Goal: Task Accomplishment & Management: Manage account settings

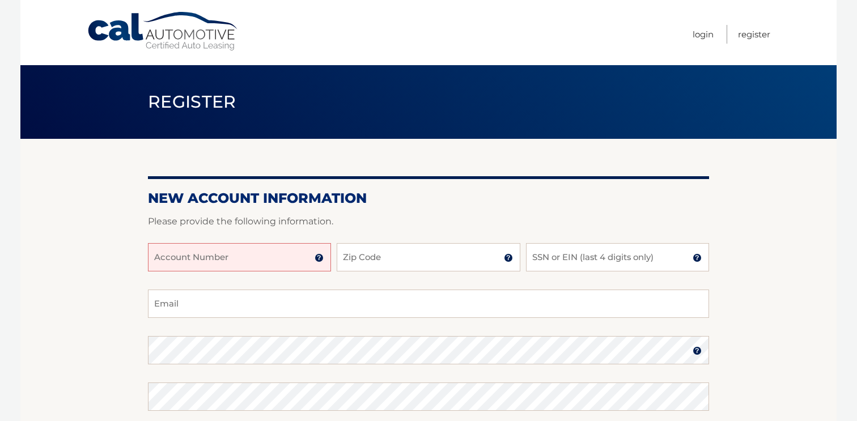
click at [261, 253] on input "Account Number" at bounding box center [239, 257] width 183 height 28
type input "44456011862"
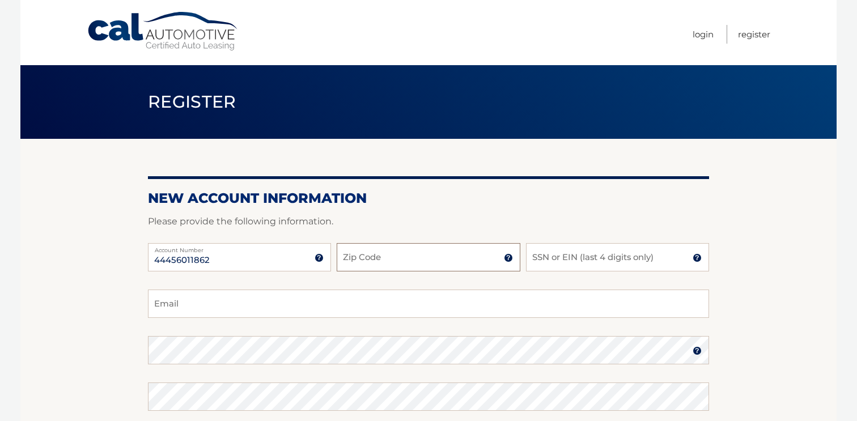
click at [398, 268] on input "Zip Code" at bounding box center [428, 257] width 183 height 28
type input "08062"
type input "esgnepp@hotmail.com"
click at [566, 239] on div at bounding box center [428, 237] width 561 height 14
click at [560, 251] on input "SSN or EIN (last 4 digits only)" at bounding box center [617, 257] width 183 height 28
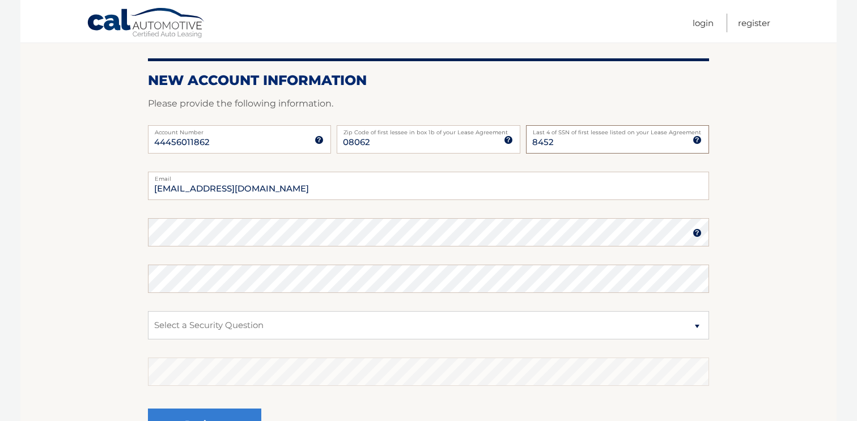
scroll to position [120, 0]
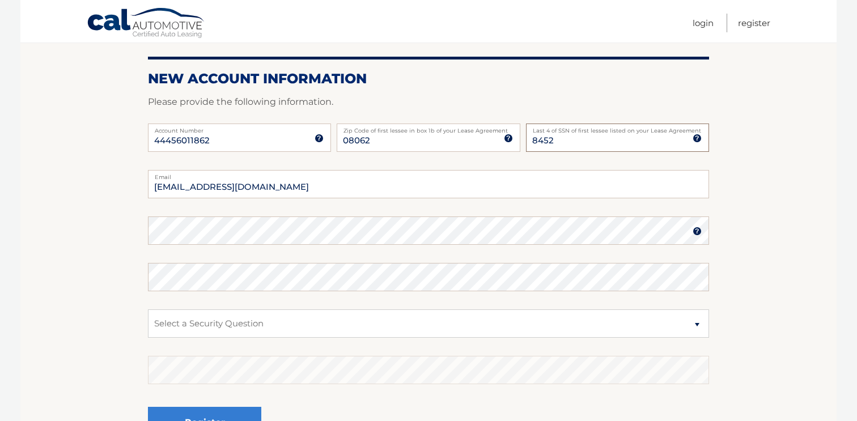
type input "8452"
click at [393, 321] on select "Select a Security Question What was the name of your elementary school? What is…" at bounding box center [428, 324] width 561 height 28
select select "1"
click at [148, 310] on select "Select a Security Question What was the name of your elementary school? What is…" at bounding box center [428, 324] width 561 height 28
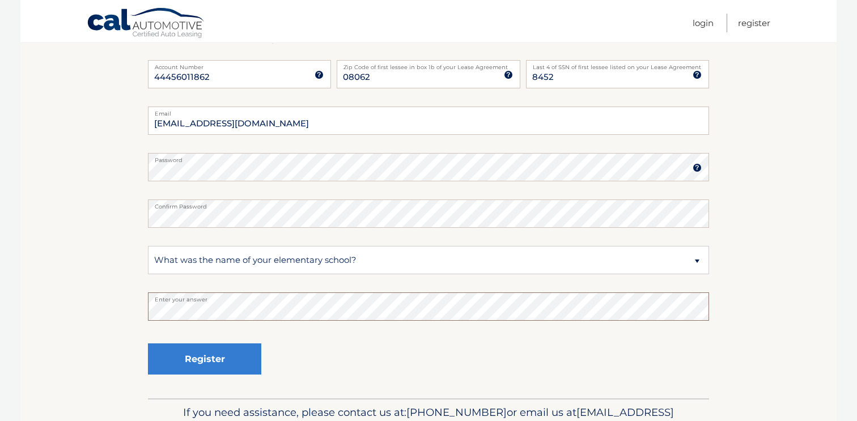
scroll to position [185, 0]
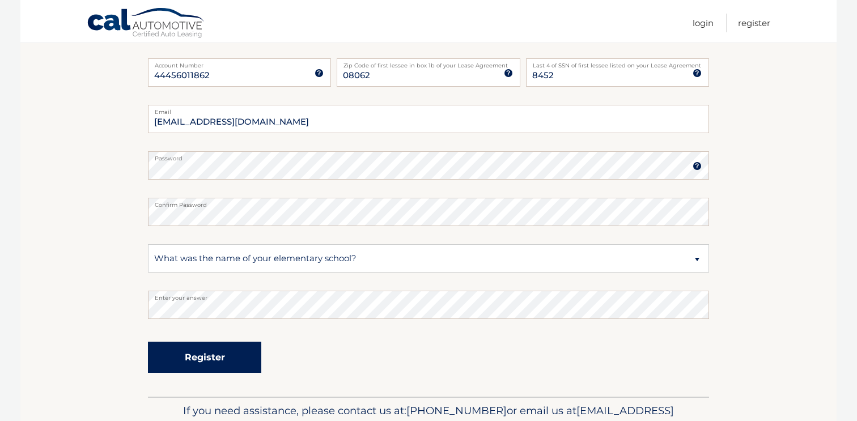
click at [247, 356] on button "Register" at bounding box center [204, 357] width 113 height 31
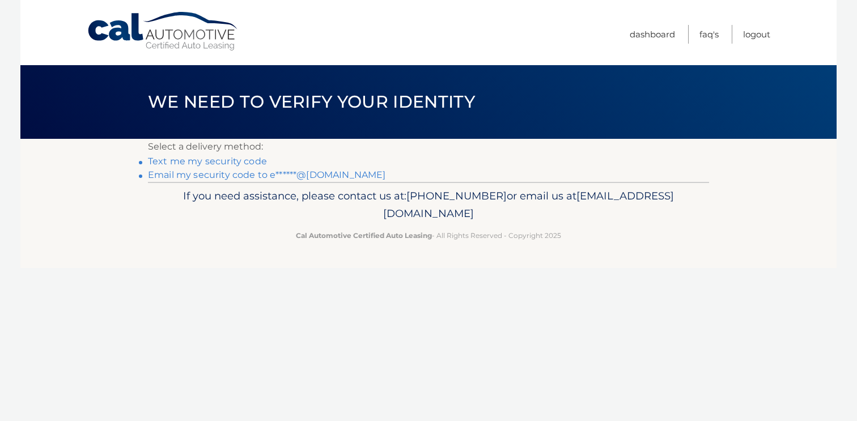
click at [226, 162] on link "Text me my security code" at bounding box center [207, 161] width 119 height 11
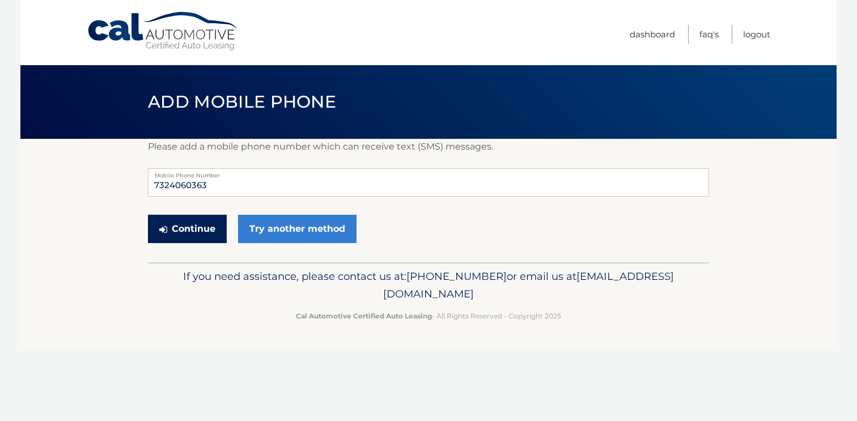
click at [203, 231] on button "Continue" at bounding box center [187, 229] width 79 height 28
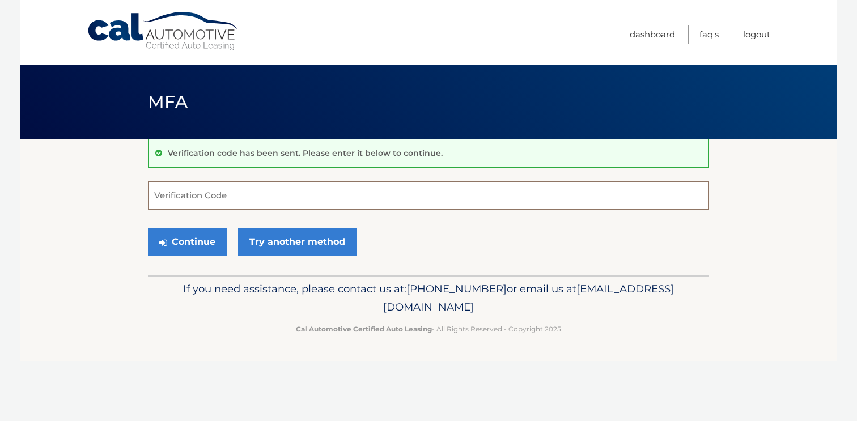
click at [358, 188] on input "Verification Code" at bounding box center [428, 195] width 561 height 28
type input "315653"
click at [212, 238] on button "Continue" at bounding box center [187, 242] width 79 height 28
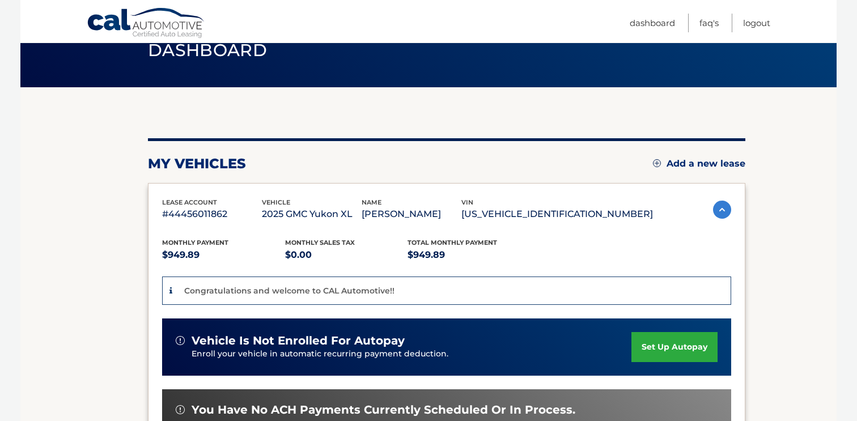
scroll to position [119, 0]
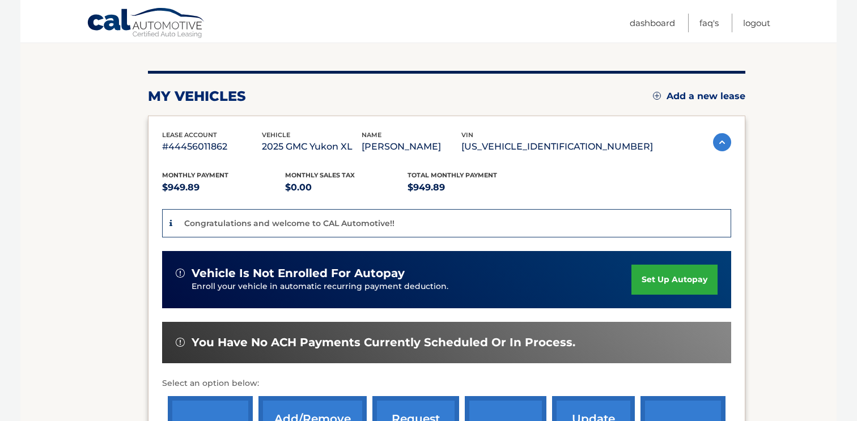
click at [658, 276] on link "set up autopay" at bounding box center [675, 280] width 86 height 30
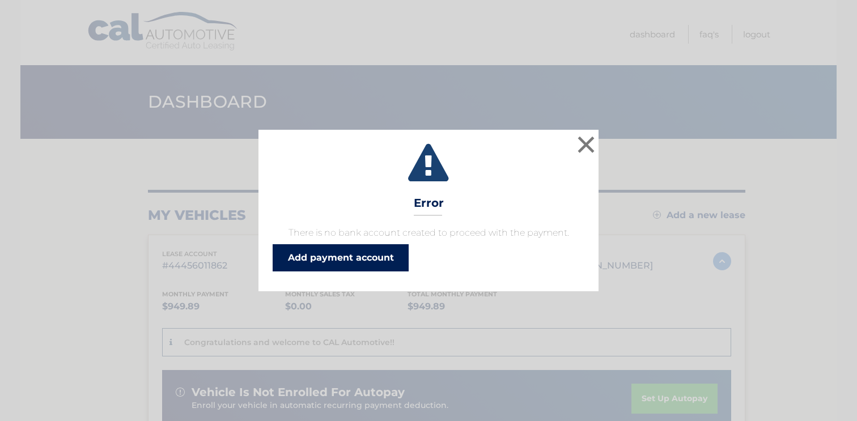
click at [355, 259] on link "Add payment account" at bounding box center [341, 257] width 136 height 27
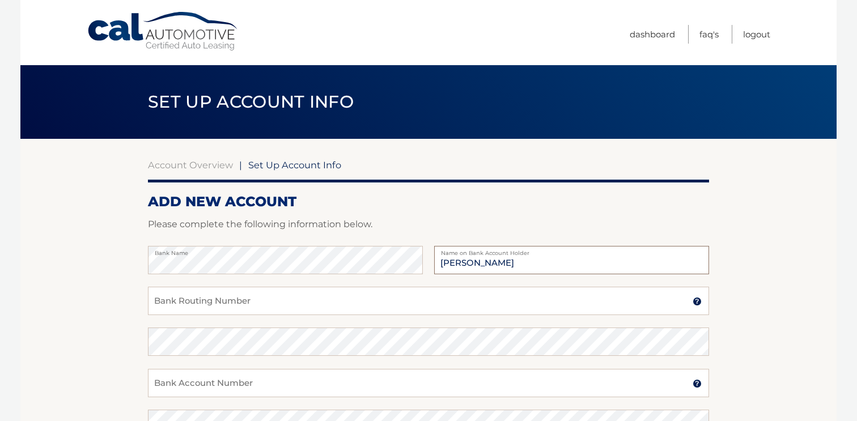
type input "[PERSON_NAME]"
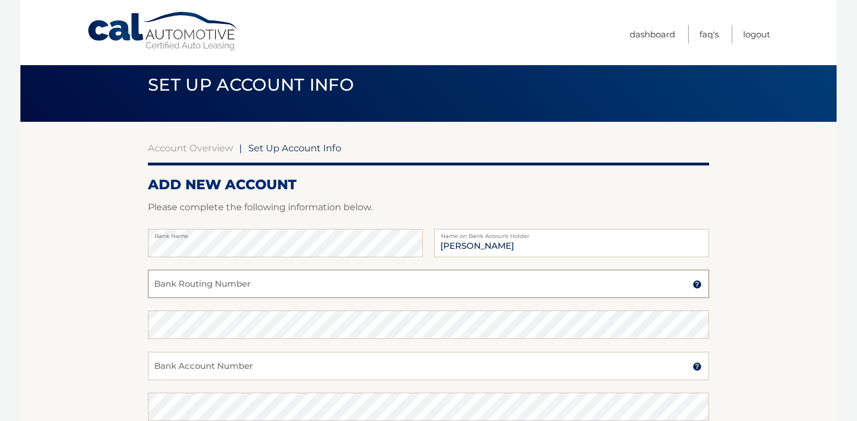
click at [289, 279] on input "Bank Routing Number" at bounding box center [428, 284] width 561 height 28
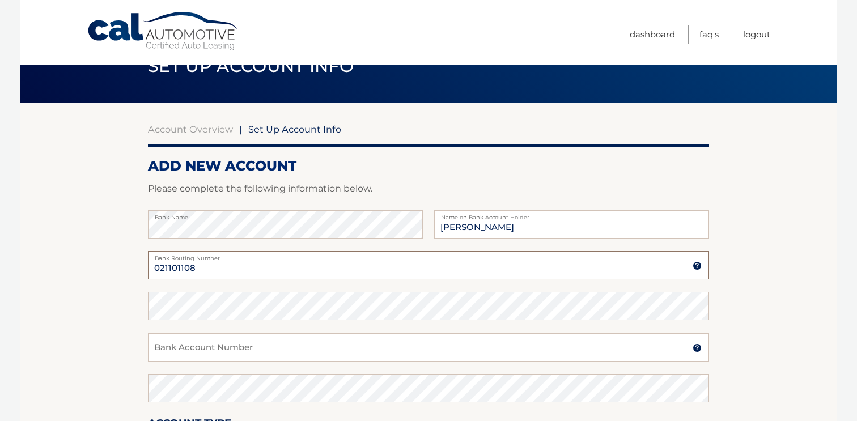
type input "021101108"
click at [276, 341] on input "Bank Account Number" at bounding box center [428, 347] width 561 height 28
paste input "8841863783"
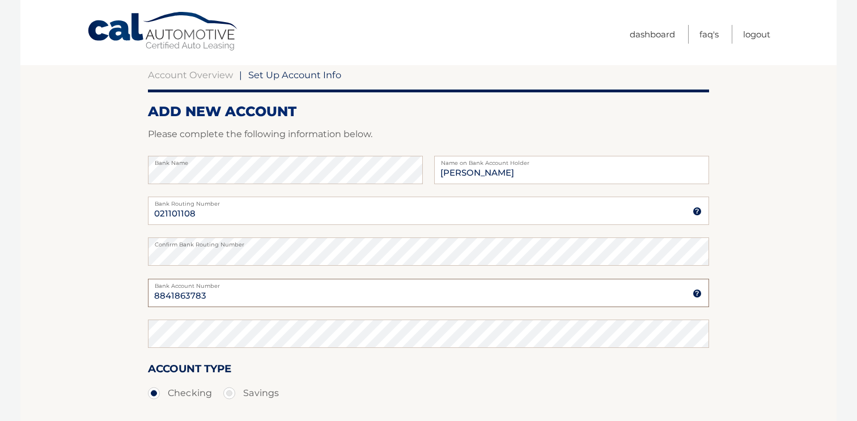
scroll to position [98, 0]
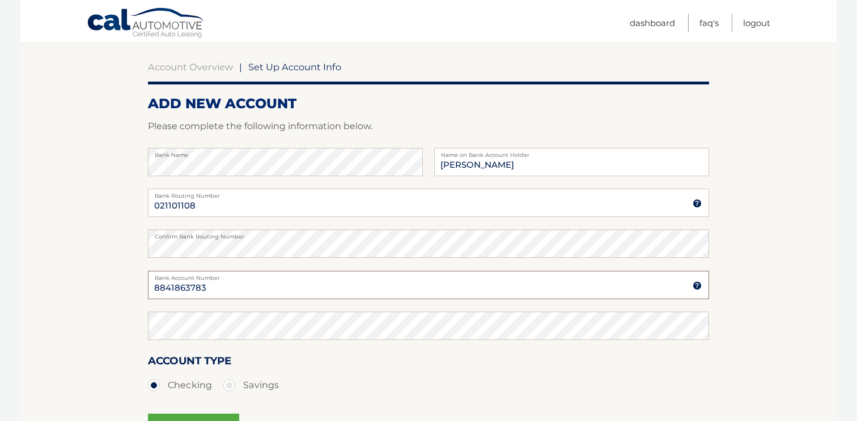
type input "8841863783"
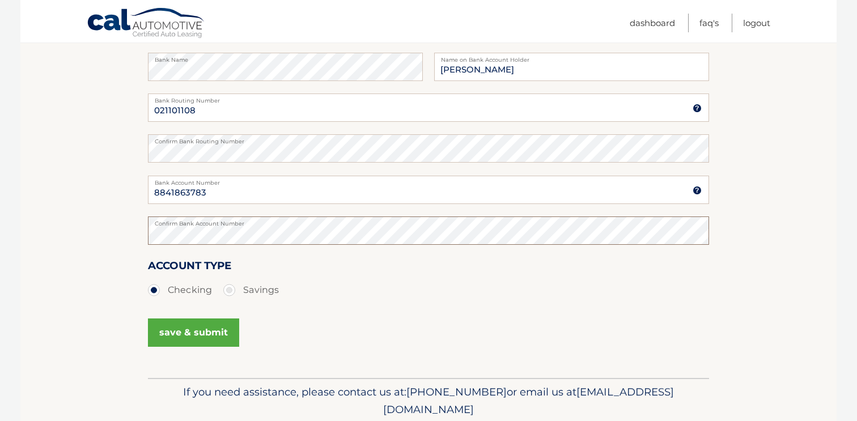
scroll to position [203, 0]
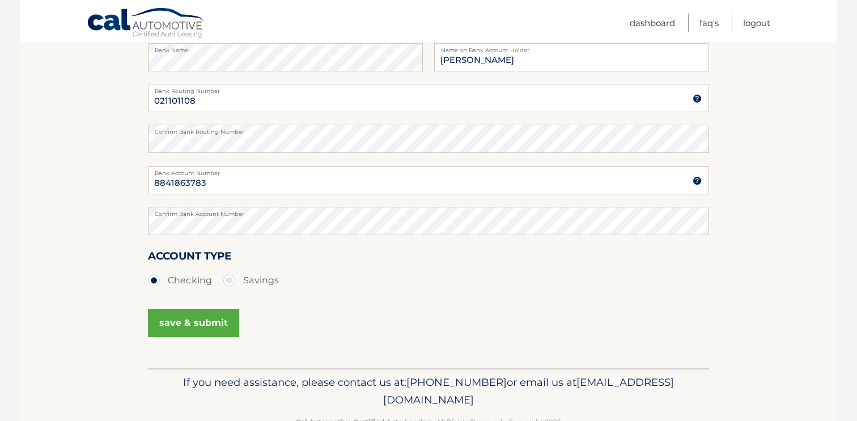
click at [198, 318] on button "save & submit" at bounding box center [193, 323] width 91 height 28
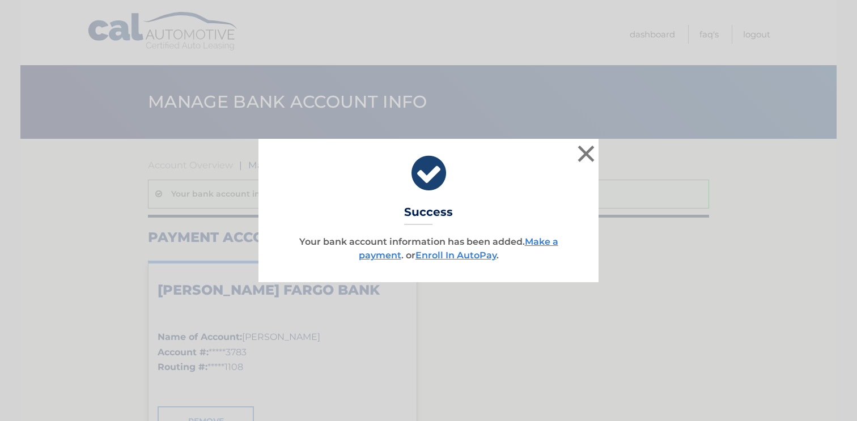
click at [465, 263] on div "× Success Your bank account information has been added. Make a payment . or Enr…" at bounding box center [429, 210] width 340 height 143
click at [468, 255] on link "Enroll In AutoPay" at bounding box center [456, 255] width 81 height 11
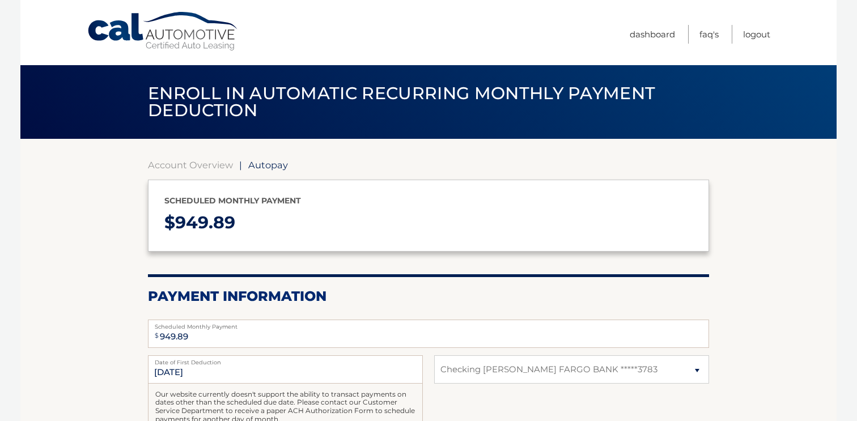
select select "ZjcxYmE3NmEtM2Y0Ni00NjQ2LTk0NjktYTZmM2MxNWYwYzY4"
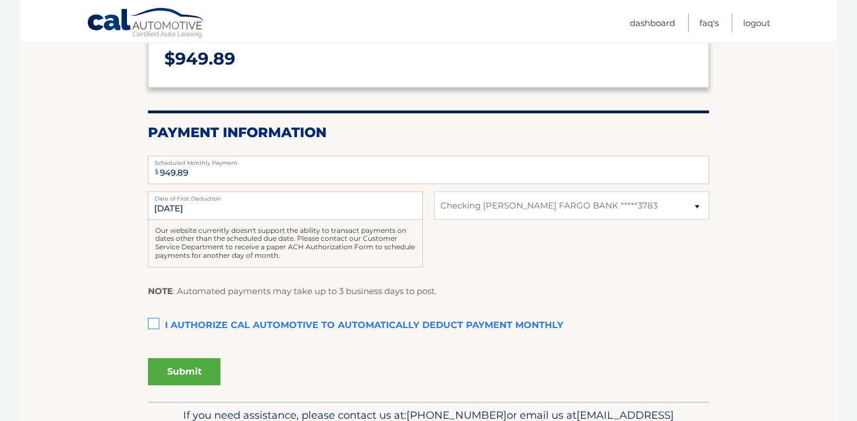
scroll to position [166, 0]
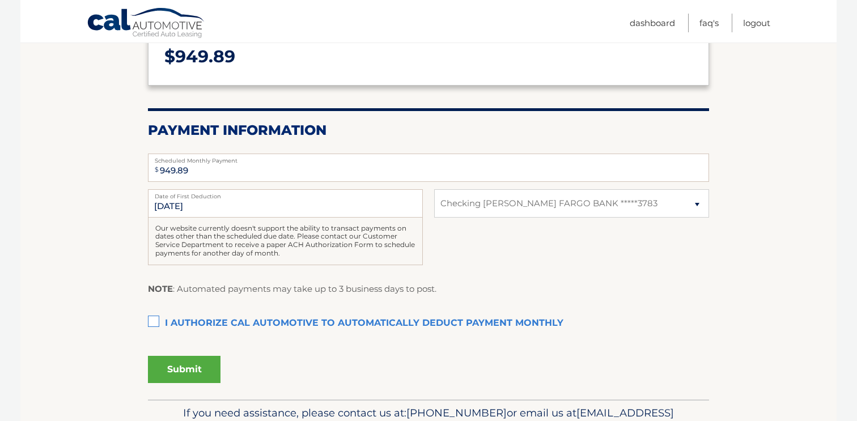
click at [157, 321] on label "I authorize cal automotive to automatically deduct payment monthly This checkbo…" at bounding box center [428, 323] width 561 height 23
click at [0, 0] on input "I authorize cal automotive to automatically deduct payment monthly This checkbo…" at bounding box center [0, 0] width 0 height 0
click at [186, 374] on button "Submit" at bounding box center [184, 369] width 73 height 27
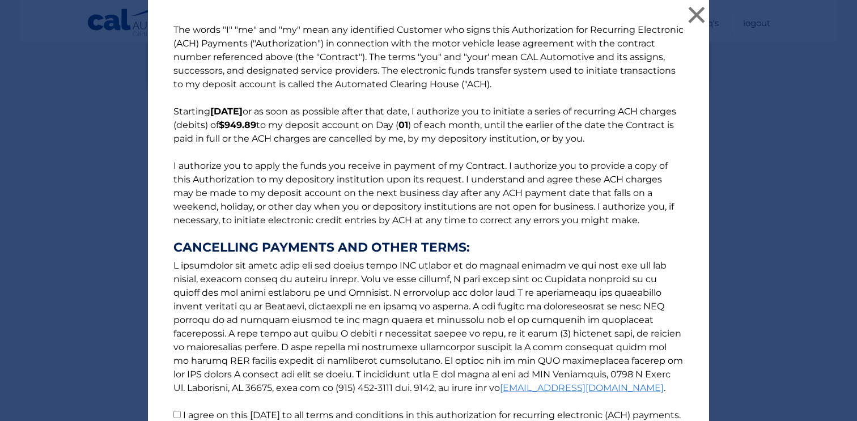
scroll to position [114, 0]
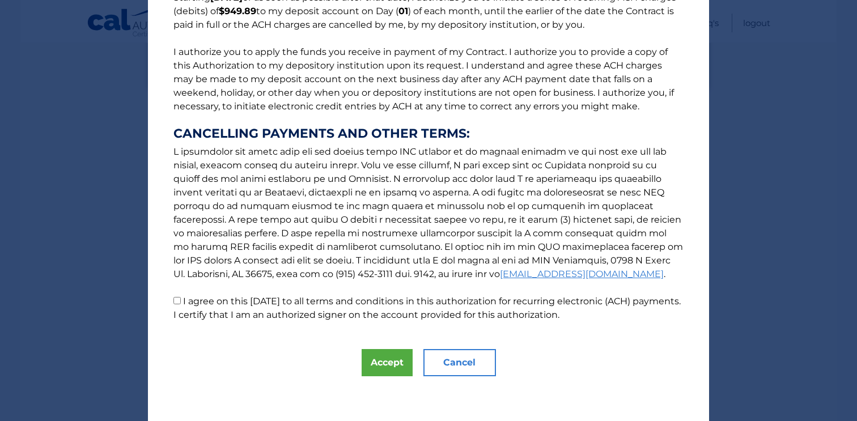
click at [174, 303] on input "I agree on this [DATE] to all terms and conditions in this authorization for re…" at bounding box center [176, 300] width 7 height 7
checkbox input "true"
click at [376, 359] on button "Accept" at bounding box center [387, 362] width 51 height 27
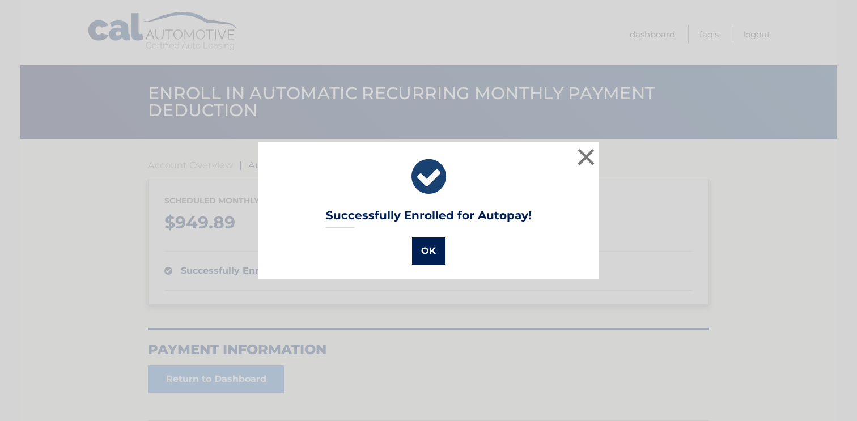
click at [439, 255] on button "OK" at bounding box center [428, 251] width 33 height 27
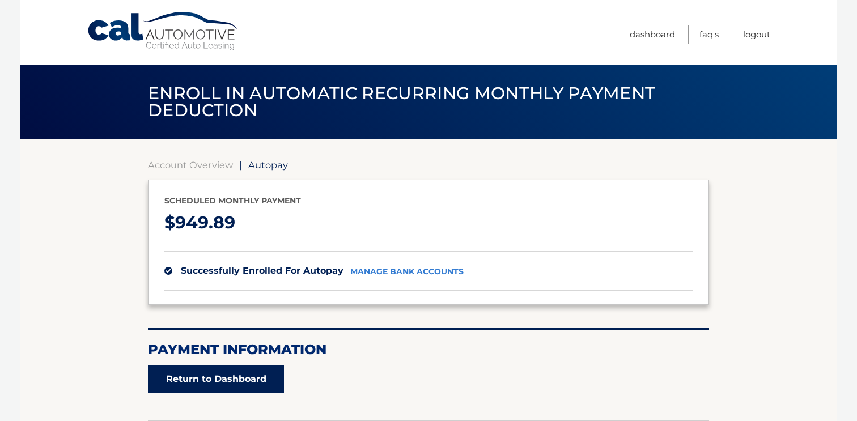
click at [235, 376] on link "Return to Dashboard" at bounding box center [216, 379] width 136 height 27
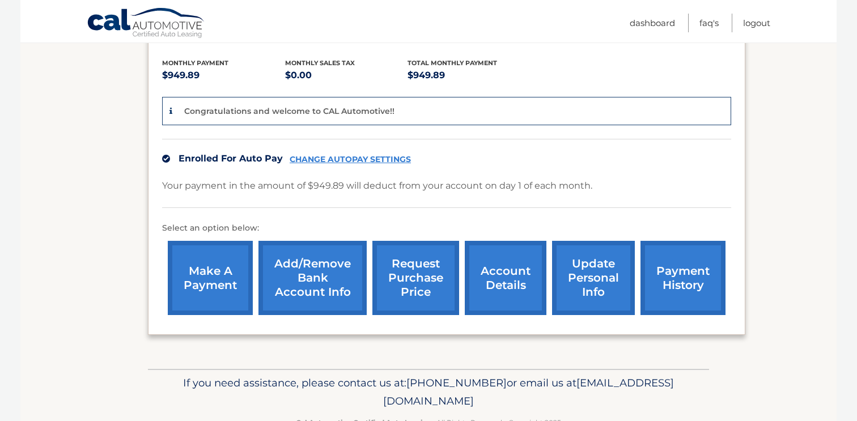
scroll to position [234, 0]
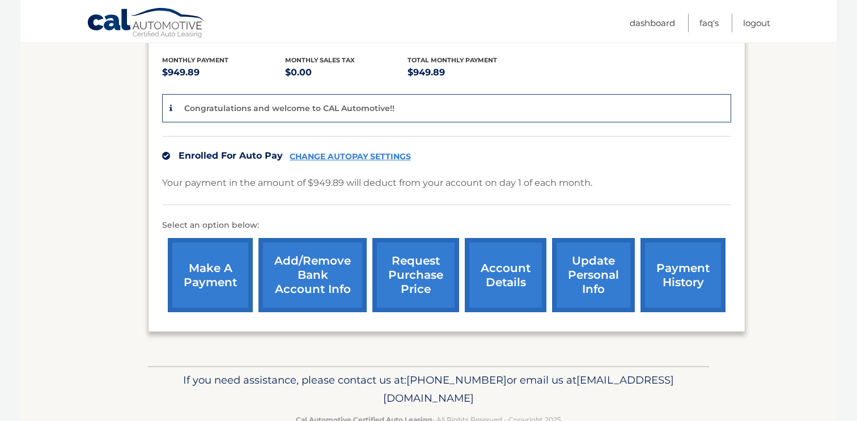
click at [423, 286] on link "request purchase price" at bounding box center [415, 275] width 87 height 74
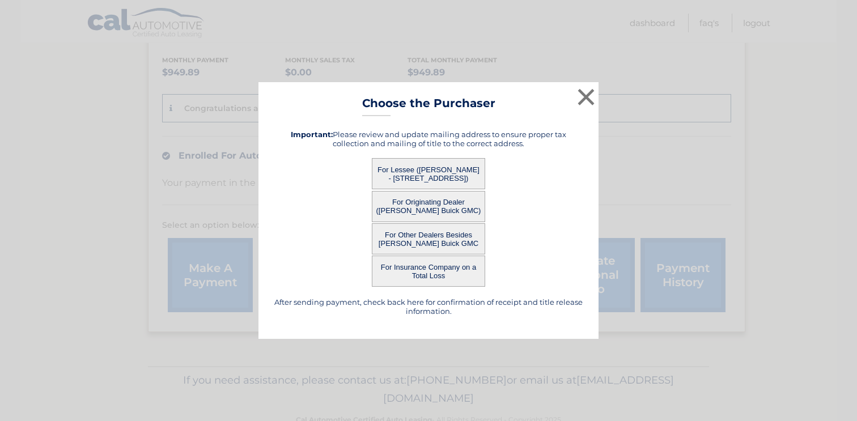
click at [434, 204] on button "For Originating Dealer (Jim Curley Buick GMC)" at bounding box center [428, 206] width 113 height 31
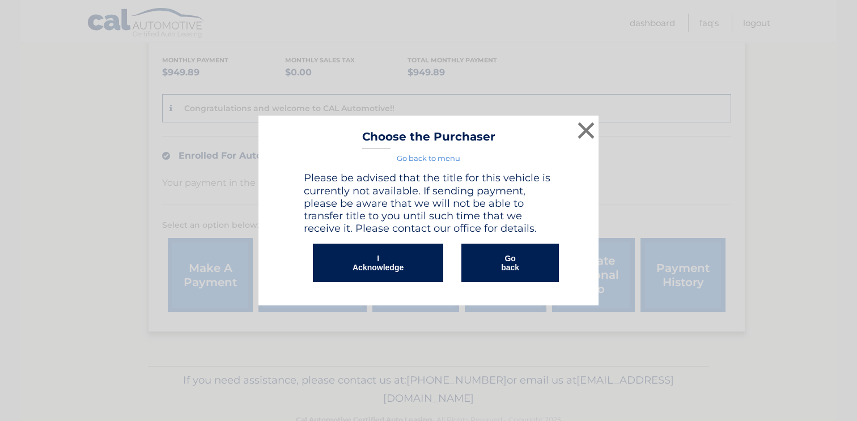
click at [397, 260] on button "I Acknowledge" at bounding box center [378, 263] width 130 height 39
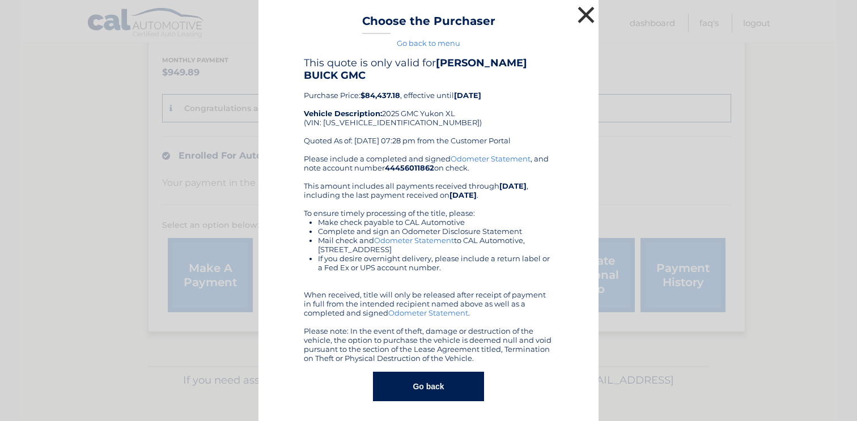
click at [586, 18] on button "×" at bounding box center [586, 14] width 23 height 23
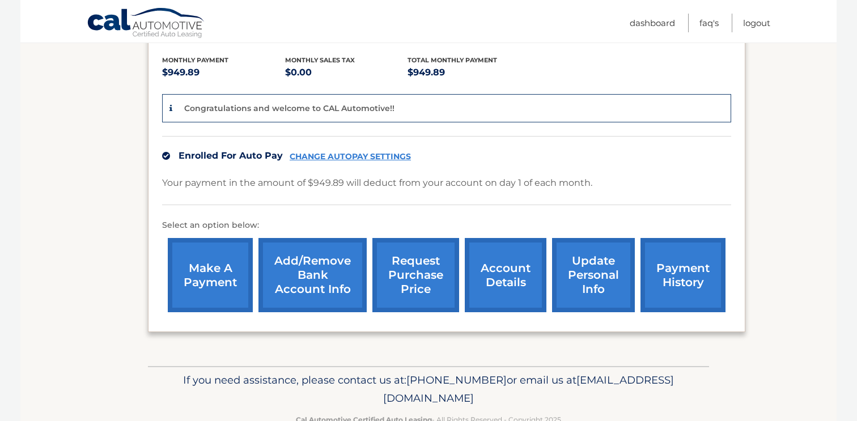
click at [416, 274] on link "request purchase price" at bounding box center [415, 275] width 87 height 74
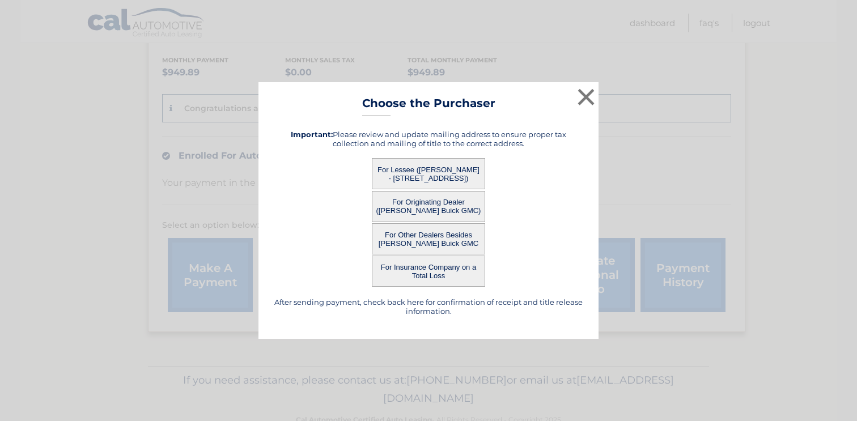
click at [417, 170] on button "For Lessee (ANDREA MINKEN - 302 RABBIT CT, , MULLICA HILL, NJ 08062)" at bounding box center [428, 173] width 113 height 31
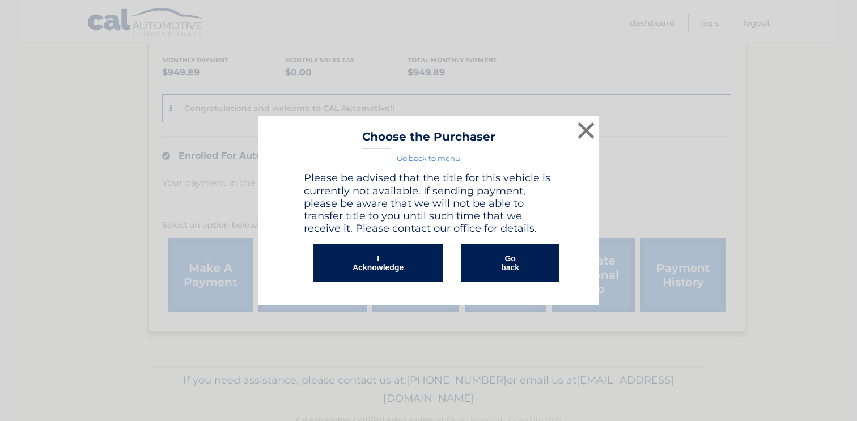
click at [382, 251] on button "I Acknowledge" at bounding box center [378, 263] width 130 height 39
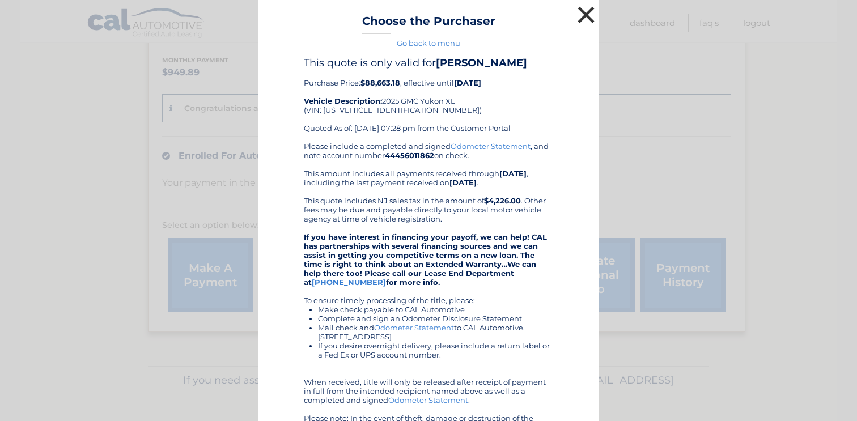
drag, startPoint x: 586, startPoint y: 16, endPoint x: 651, endPoint y: 88, distance: 97.1
click at [651, 88] on div "× Choose the Purchaser Go back to menu After sending payment, check back here f…" at bounding box center [429, 274] width 848 height 549
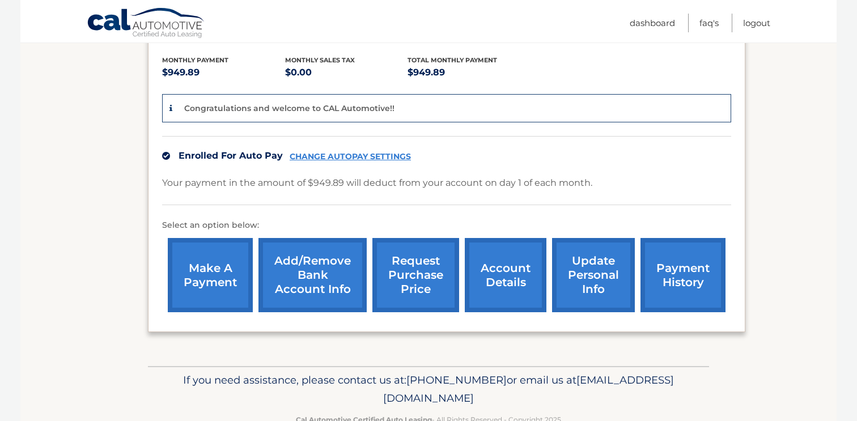
click at [593, 154] on div "Enrolled For Auto Pay CHANGE AUTOPAY SETTINGS" at bounding box center [446, 155] width 569 height 39
